Goal: Task Accomplishment & Management: Use online tool/utility

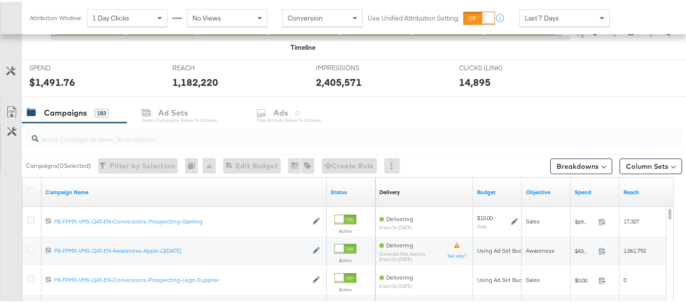
scroll to position [345, 0]
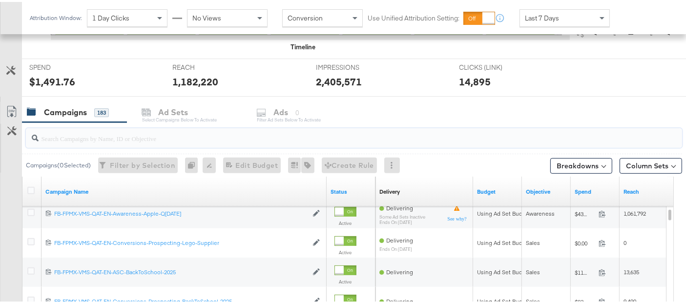
click at [96, 132] on input "search" at bounding box center [332, 132] width 586 height 19
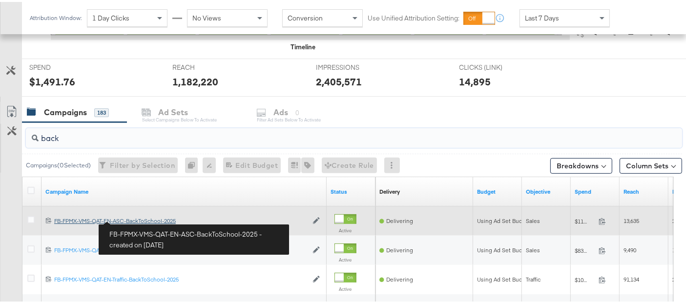
type input "back"
click at [135, 218] on div "FB-FPMX-VMS-QAT-EN-ASC-BackToSchool-2025 FB-FPMX-VMS-QAT-EN-ASC-BackToSchool-20…" at bounding box center [181, 219] width 254 height 8
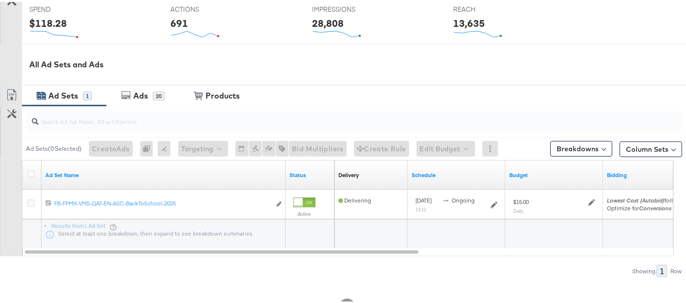
scroll to position [406, 0]
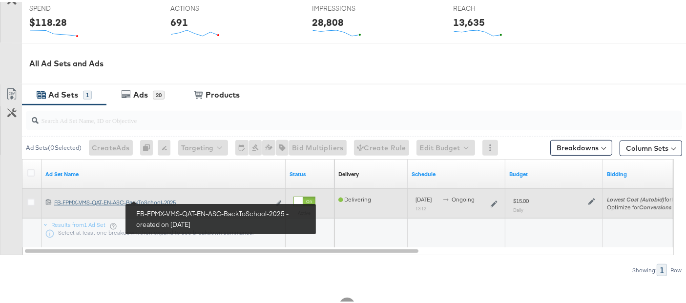
click at [129, 198] on div "FB-FPMX-VMS-QAT-EN-ASC-BackToSchool-2025 FB-FPMX-VMS-QAT-EN-ASC-BackToSchool-20…" at bounding box center [162, 201] width 216 height 8
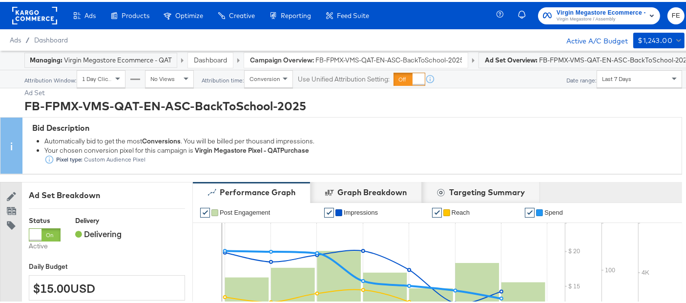
click at [316, 61] on span "FB-FPMX-VMS-QAT-EN-ASC-BackToSchool-2025" at bounding box center [389, 58] width 147 height 9
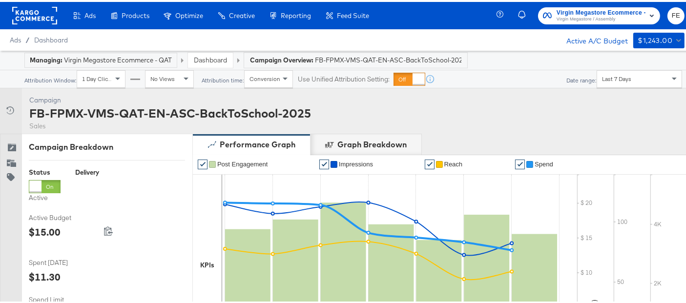
click at [209, 57] on link "Dashboard" at bounding box center [210, 58] width 33 height 9
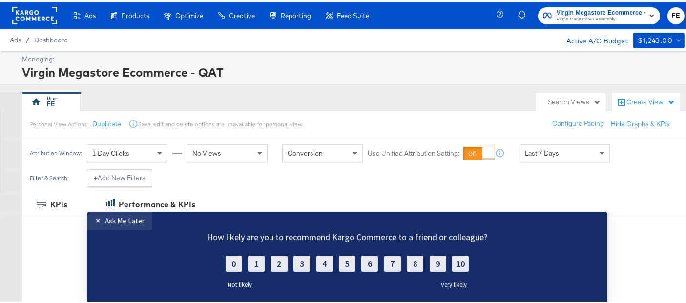
drag, startPoint x: 146, startPoint y: 439, endPoint x: 149, endPoint y: 429, distance: 9.7
click at [146, 229] on link "✕ Ask Me Later" at bounding box center [119, 221] width 65 height 19
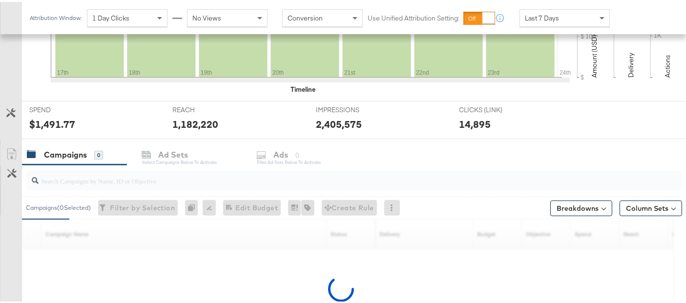
scroll to position [405, 0]
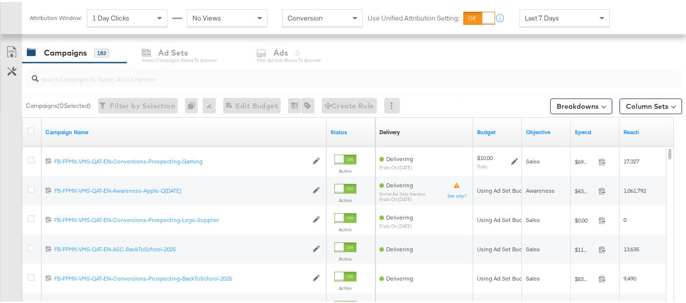
click at [133, 76] on input "search" at bounding box center [332, 73] width 586 height 19
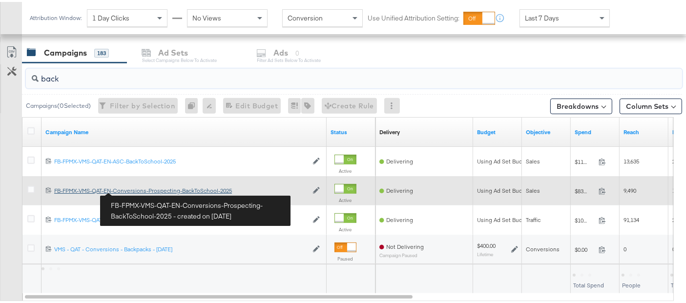
type input "back"
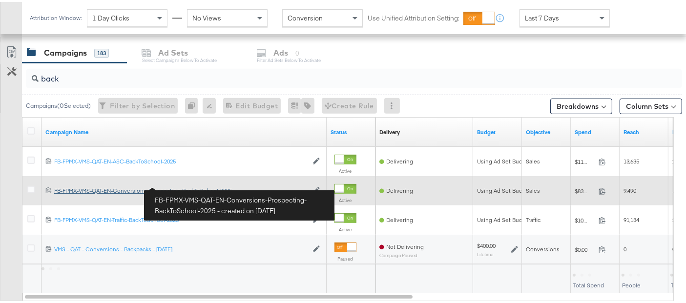
click at [137, 190] on div "FB-FPMX-VMS-QAT-EN-Conversions-Prospecting-BackToSchool-2025 FB-FPMX-VMS-QAT-EN…" at bounding box center [181, 189] width 254 height 8
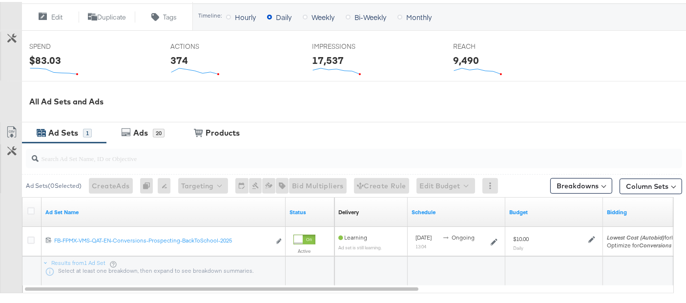
scroll to position [435, 0]
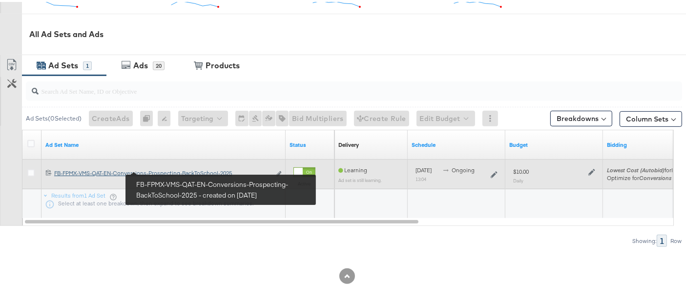
click at [159, 172] on div "FB-FPMX-VMS-QAT-EN-Conversions-Prospecting-BackToSchool-2025 FB-FPMX-VMS-QAT-EN…" at bounding box center [162, 172] width 216 height 8
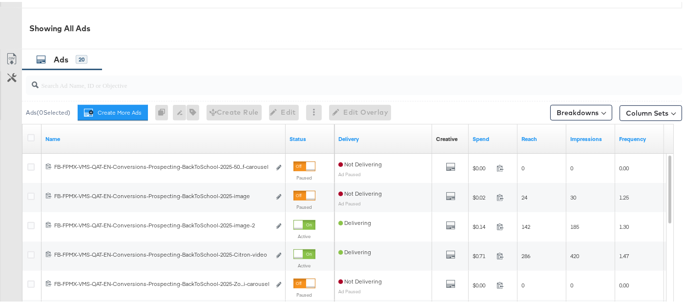
scroll to position [485, 0]
drag, startPoint x: 285, startPoint y: 131, endPoint x: 375, endPoint y: 137, distance: 90.6
click at [22, 122] on div "Name Status Delivery Creative Sorting Unavailable Spend Reach Impressions Frequ…" at bounding box center [22, 122] width 0 height 0
drag, startPoint x: 284, startPoint y: 125, endPoint x: 320, endPoint y: 118, distance: 36.4
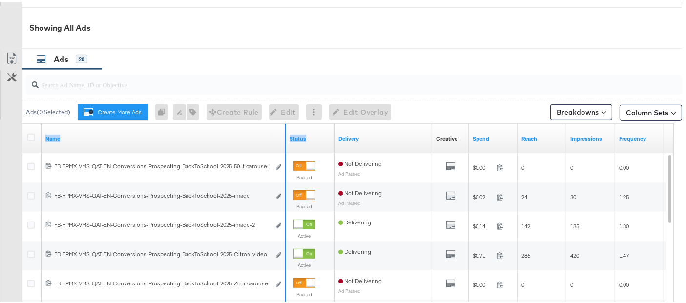
click at [327, 131] on div "Name Status" at bounding box center [178, 136] width 312 height 29
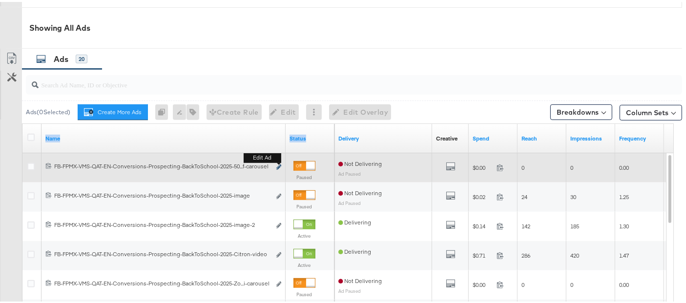
click at [277, 163] on icon "link" at bounding box center [279, 165] width 5 height 5
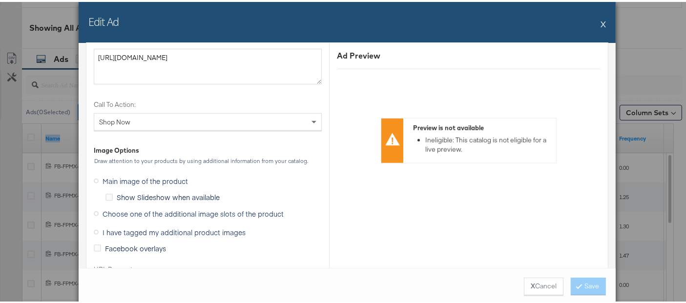
scroll to position [889, 0]
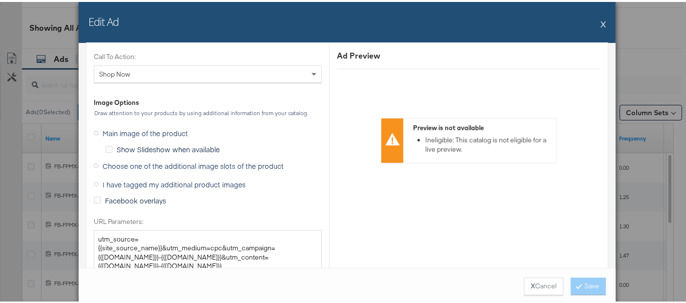
click at [110, 160] on span "Choose one of the additional image slots of the product" at bounding box center [193, 164] width 181 height 10
click at [0, 0] on input "Choose one of the additional image slots of the product" at bounding box center [0, 0] width 0 height 0
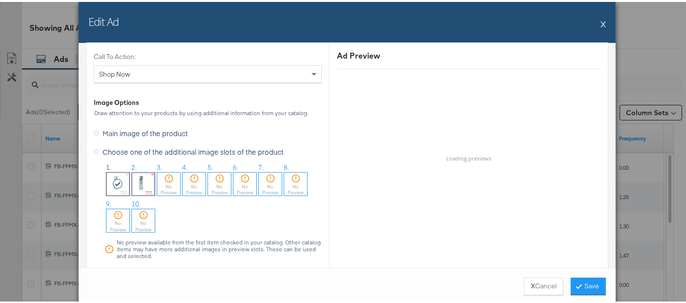
click at [135, 184] on img at bounding box center [143, 182] width 23 height 23
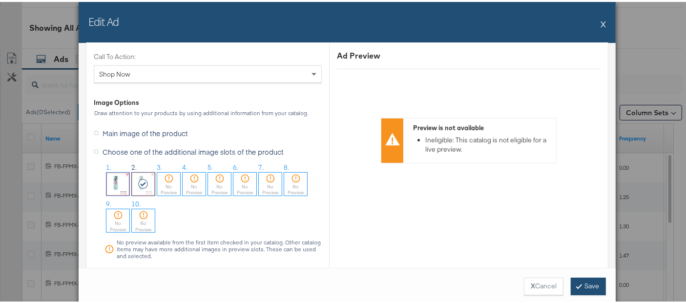
click at [578, 282] on icon at bounding box center [579, 284] width 3 height 6
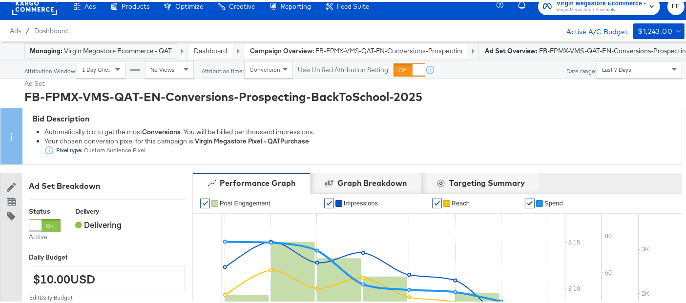
scroll to position [0, 0]
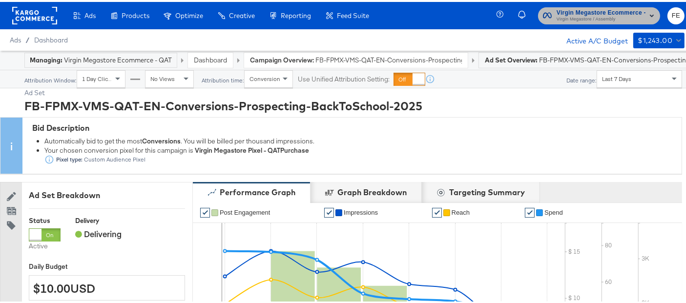
click at [600, 16] on span "Virgin Megastore / Assembly" at bounding box center [601, 18] width 89 height 8
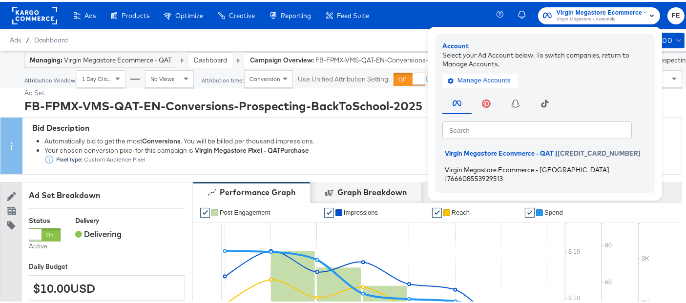
click at [511, 168] on span "Virgin Megastore Ecommerce - [GEOGRAPHIC_DATA]" at bounding box center [527, 168] width 165 height 8
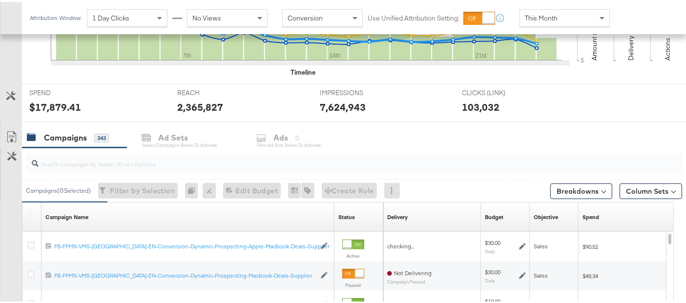
scroll to position [284, 0]
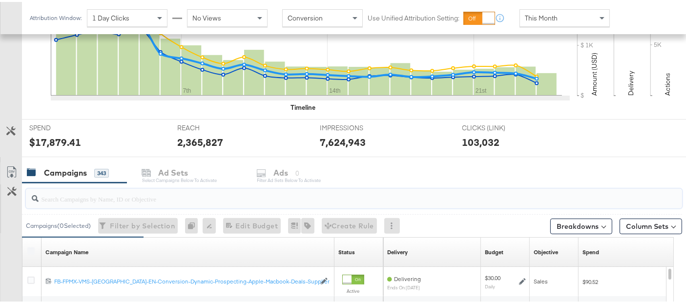
click at [87, 201] on input "search" at bounding box center [332, 193] width 586 height 19
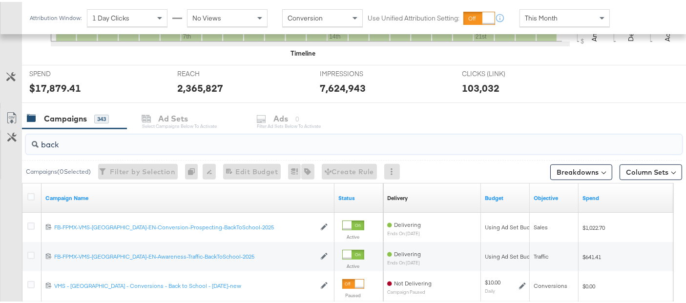
scroll to position [339, 0]
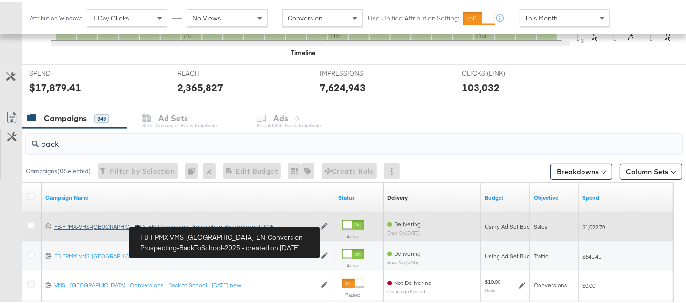
type input "back"
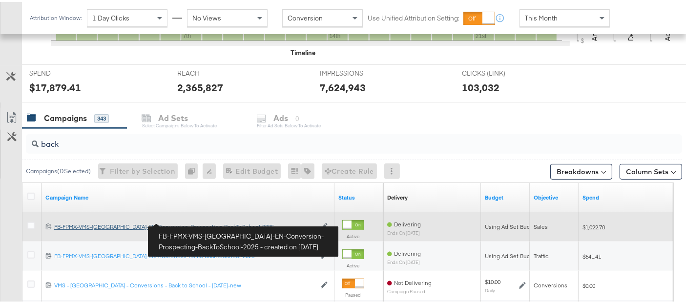
click at [166, 221] on div "FB-FPMX-VMS-[GEOGRAPHIC_DATA]-EN-Conversion-Prospecting-BackToSchool-2025 FB-FP…" at bounding box center [184, 225] width 261 height 8
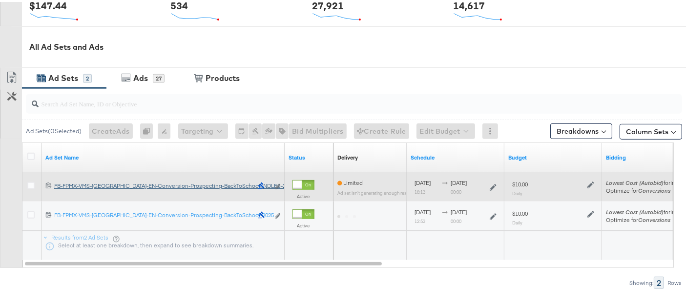
scroll to position [423, 0]
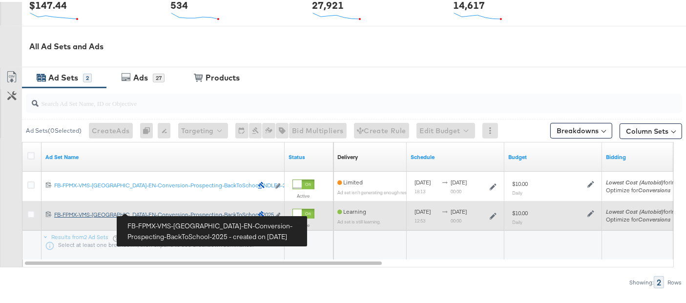
click at [186, 213] on div "FB-FPMX-VMS-[GEOGRAPHIC_DATA]-EN-Conversion-Prospecting-BackToSchool-2025 FB-FP…" at bounding box center [153, 213] width 198 height 8
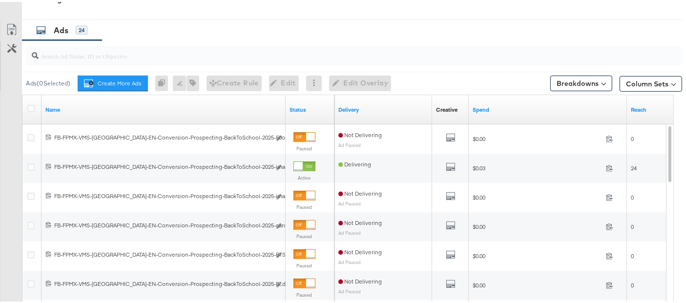
scroll to position [515, 0]
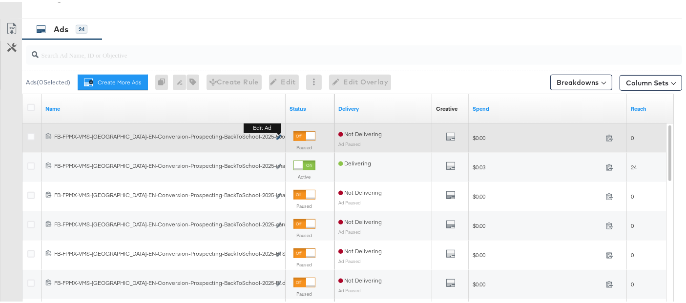
click at [278, 134] on icon "link" at bounding box center [279, 135] width 5 height 5
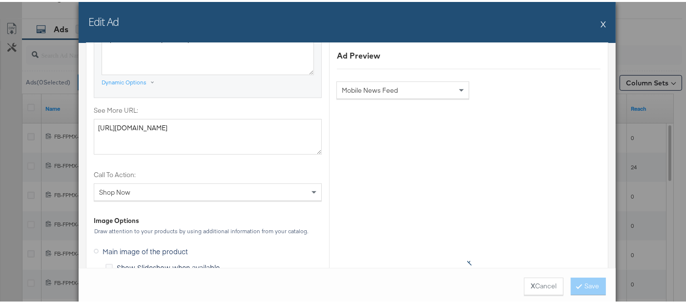
scroll to position [921, 0]
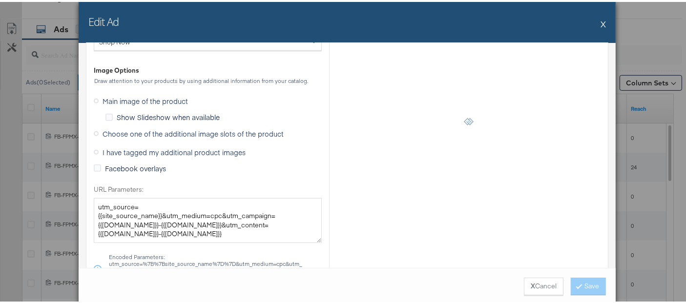
click at [152, 129] on span "Choose one of the additional image slots of the product" at bounding box center [193, 132] width 181 height 10
click at [0, 0] on input "Choose one of the additional image slots of the product" at bounding box center [0, 0] width 0 height 0
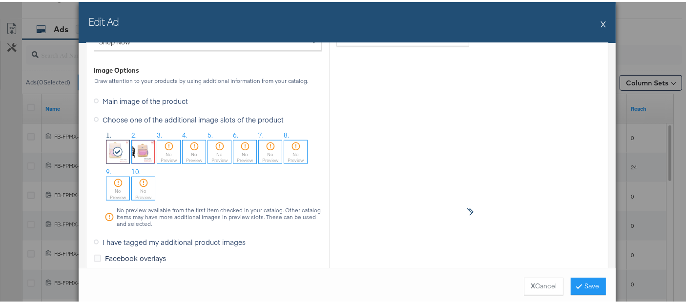
click at [113, 150] on icon at bounding box center [118, 150] width 11 height 10
click at [137, 142] on img at bounding box center [143, 150] width 23 height 23
click at [163, 150] on div "No Preview" at bounding box center [168, 156] width 23 height 13
click at [139, 145] on img at bounding box center [143, 150] width 23 height 23
click at [118, 150] on img at bounding box center [118, 150] width 23 height 23
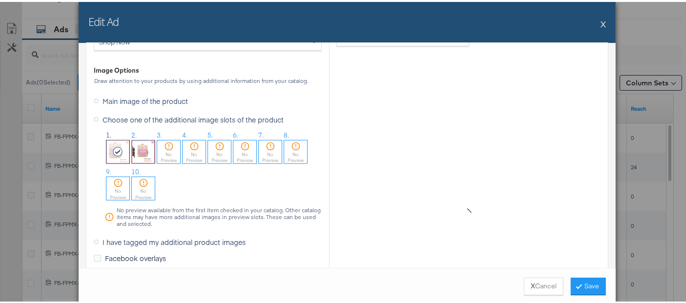
click at [138, 150] on img at bounding box center [143, 150] width 23 height 23
click at [117, 150] on img at bounding box center [118, 150] width 23 height 23
click at [579, 279] on button "Save" at bounding box center [588, 285] width 35 height 18
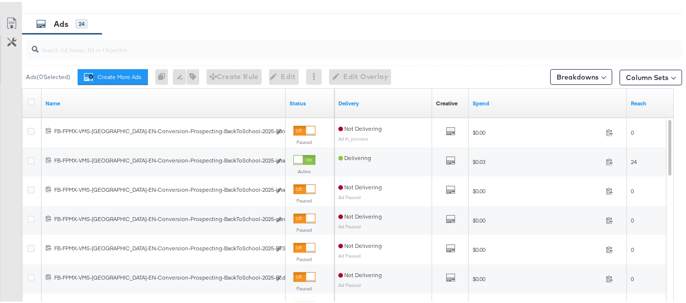
scroll to position [514, 0]
